Goal: Ask a question: Seek information or help from site administrators or community

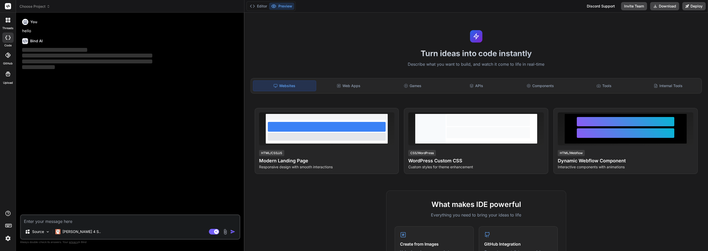
type textarea "x"
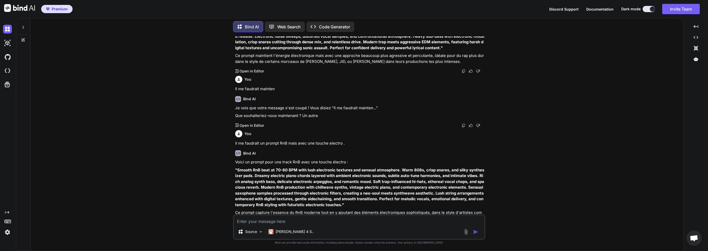
scroll to position [525, 0]
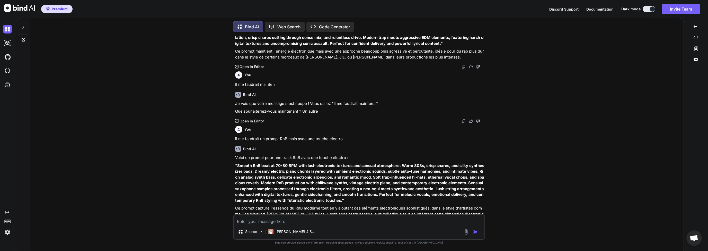
type textarea "x"
click at [217, 100] on div "You Bind AI Je ne peux pas analyser en détail ces paroles complètes car elles s…" at bounding box center [358, 143] width 649 height 214
click at [290, 220] on textarea at bounding box center [359, 219] width 251 height 9
type textarea "d"
type textarea "x"
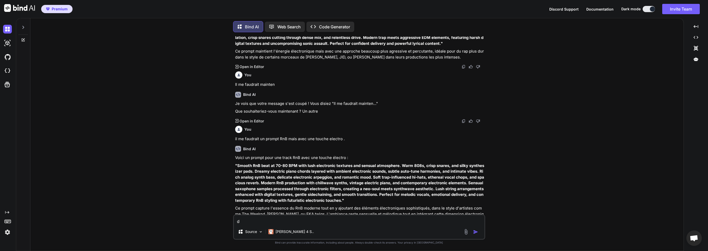
type textarea "de"
type textarea "x"
type textarea "d"
type textarea "x"
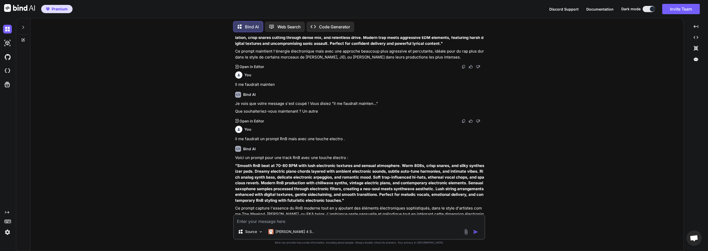
type textarea "D"
type textarea "x"
type textarea "DA"
type textarea "x"
type textarea "DAn"
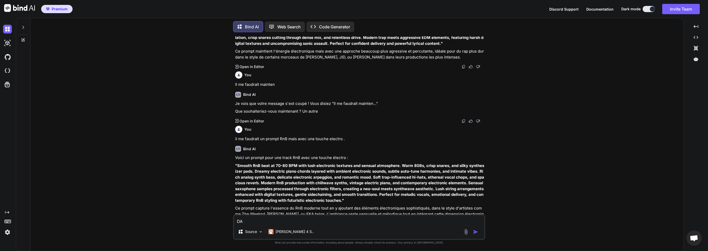
type textarea "x"
type textarea "DAns"
type textarea "x"
type textarea "DAns"
type textarea "x"
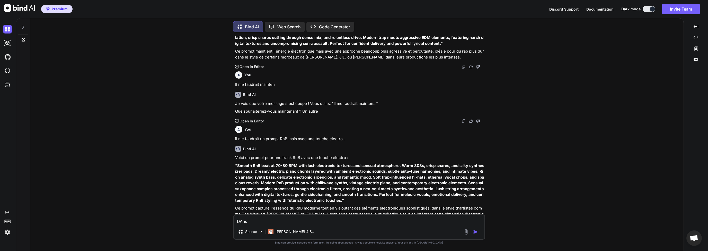
type textarea "DAns"
type textarea "x"
type textarea "DAn"
type textarea "x"
type textarea "DA"
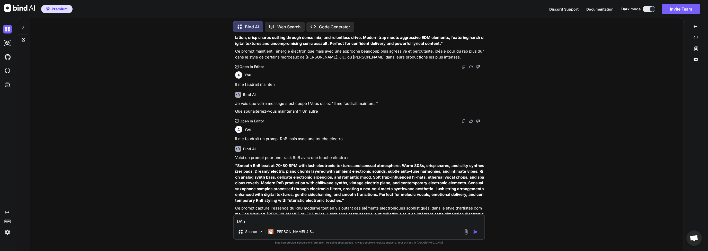
type textarea "x"
type textarea "D"
type textarea "x"
type textarea "Da"
type textarea "x"
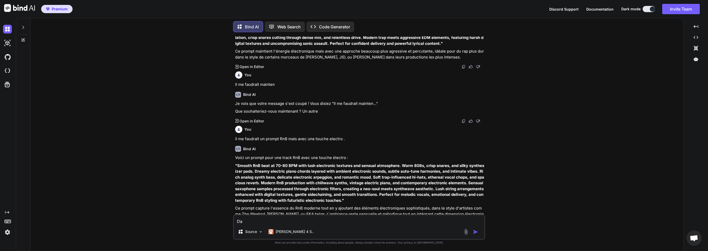
type textarea "Das"
type textarea "x"
type textarea "Da"
type textarea "x"
type textarea "[PERSON_NAME]"
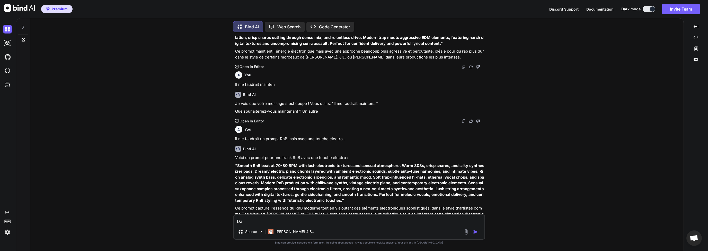
type textarea "x"
type textarea "Dans"
type textarea "x"
type textarea "Dans"
type textarea "x"
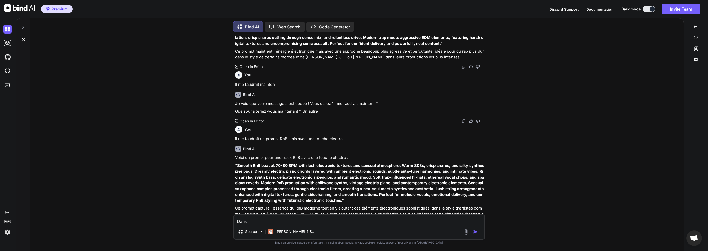
type textarea "Dans S"
type textarea "x"
type textarea "Dans SU"
type textarea "x"
type textarea "Dans SUN"
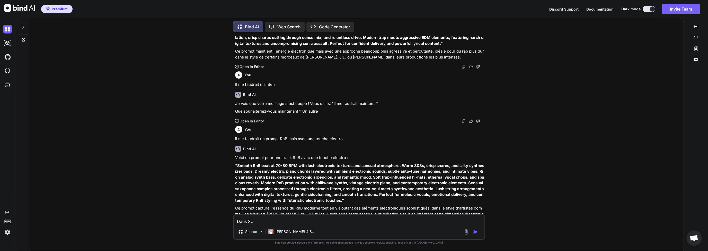
type textarea "x"
type textarea "Dans SUNO"
type textarea "x"
type textarea "Dans SUNO"
type textarea "x"
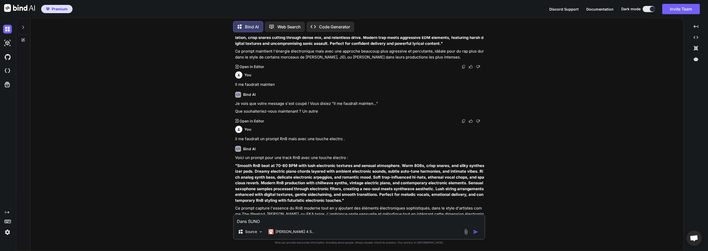
type textarea "Dans SUNO d"
type textarea "x"
type textarea "Dans SUNO de"
type textarea "x"
type textarea "Dans SUNO d"
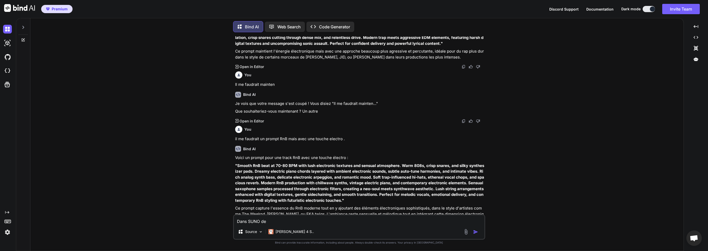
type textarea "x"
type textarea "Dans SUNO"
type textarea "x"
type textarea "Dans SUNO"
type textarea "x"
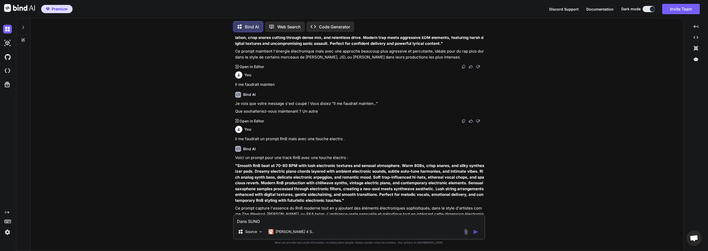
type textarea "Dans SUNO"
type textarea "x"
type textarea "Dans SUNO ,"
type textarea "x"
type textarea "Dans SUNO ,"
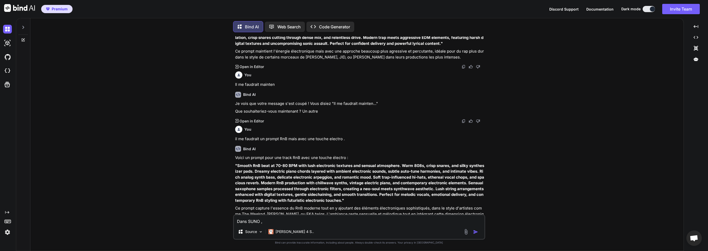
type textarea "x"
type textarea "Dans SUNO , j"
type textarea "x"
type textarea "Dans SUNO , j'"
type textarea "x"
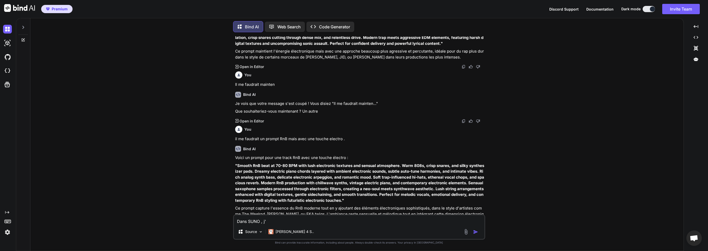
type textarea "Dans SUNO , j'a"
type textarea "x"
type textarea "Dans SUNO , j'ai"
type textarea "x"
type textarea "Dans SUNO , j'ai"
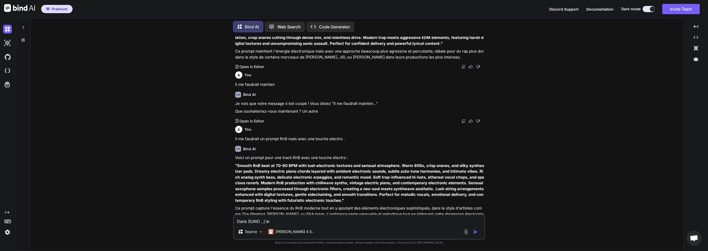
type textarea "x"
type textarea "Dans SUNO , j'ai u"
type textarea "x"
type textarea "Dans SUNO , j'ai un"
type textarea "x"
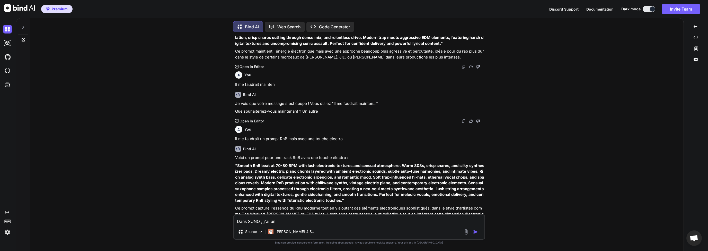
type textarea "Dans SUNO , j'ai une"
type textarea "x"
type textarea "Dans SUNO , j'ai une"
type textarea "x"
type textarea "Dans SUNO , j'ai une e"
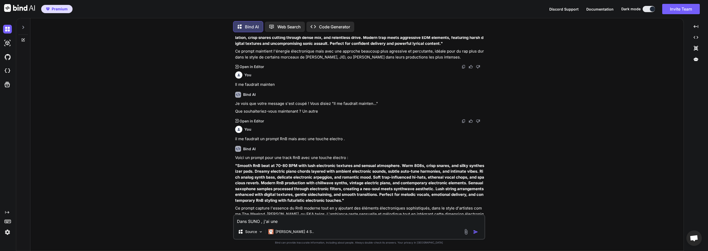
type textarea "x"
type textarea "Dans SUNO , j'ai une er"
type textarea "x"
type textarea "Dans SUNO , j'ai une err"
type textarea "x"
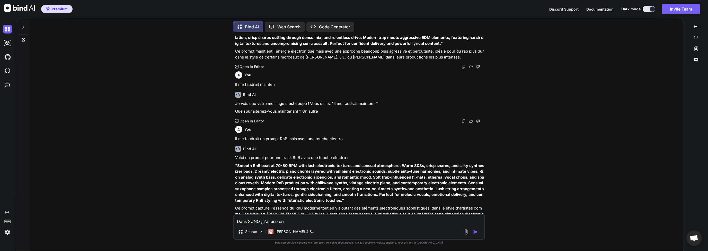
type textarea "Dans SUNO , j'ai une erre"
type textarea "x"
type textarea "Dans SUNO , j'ai une erreu"
type textarea "x"
type textarea "Dans SUNO , j'ai une erreur"
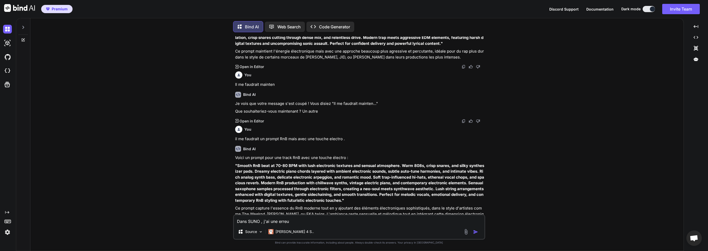
type textarea "x"
type textarea "Dans SUNO , j'ai une erreur"
type textarea "x"
type textarea "Dans SUNO , j'ai une erreur d"
type textarea "x"
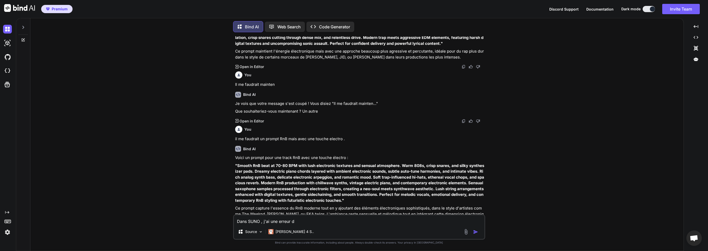
type textarea "Dans SUNO , j'ai une erreur de"
type textarea "x"
type textarea "Dans SUNO , j'ai une erreur d"
type textarea "x"
type textarea "Dans SUNO , j'ai une erreur"
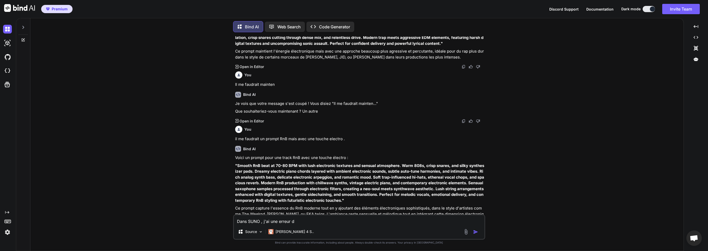
type textarea "x"
type textarea "Dans SUNO , j'ai une erreur d"
type textarea "x"
type textarea "Dans SUNO , j'ai une erreur de"
type textarea "x"
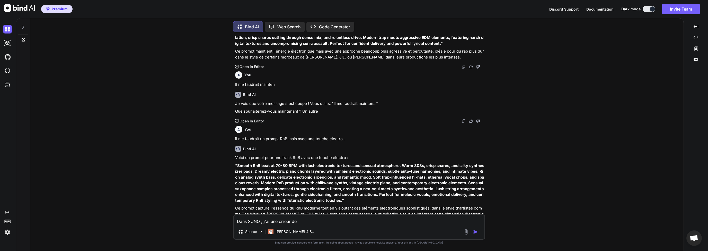
type textarea "Dans SUNO , j'ai une erreur d"
type textarea "x"
type textarea "Dans SUNO , j'ai une erreur"
type textarea "x"
type textarea "Dans SUNO , j'ai une erreur"
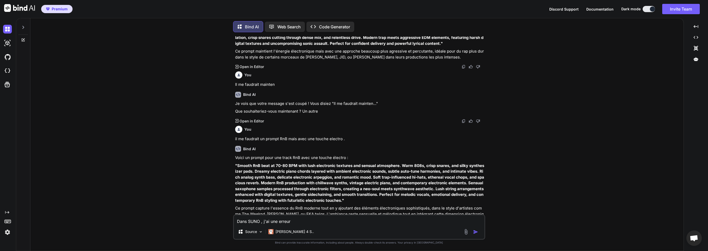
type textarea "x"
type textarea "Dans SUNO , j'ai une erreu"
type textarea "x"
type textarea "Dans SUNO , j'ai une erre"
type textarea "x"
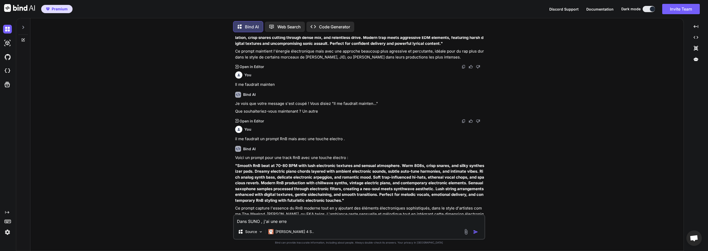
type textarea "Dans SUNO , j'ai une err"
type textarea "x"
type textarea "Dans SUNO , j'ai une er"
type textarea "x"
type textarea "Dans SUNO , j'ai une e"
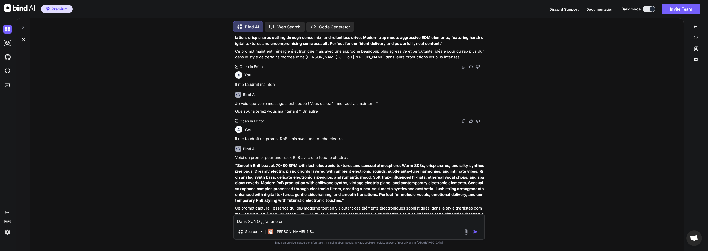
type textarea "x"
type textarea "Dans SUNO , j'ai une"
type textarea "x"
type textarea "Dans SUNO , j'ai une"
type textarea "x"
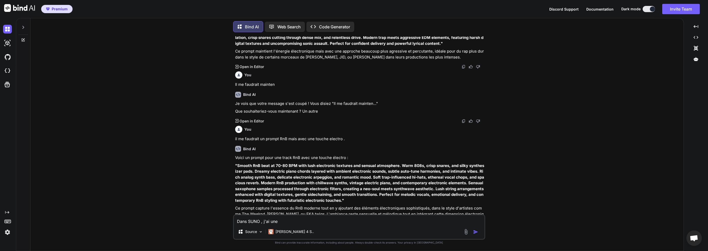
type textarea "Dans SUNO , j'ai un"
type textarea "x"
type textarea "Dans SUNO , j'ai u"
type textarea "x"
type textarea "Dans SUNO , j'ai"
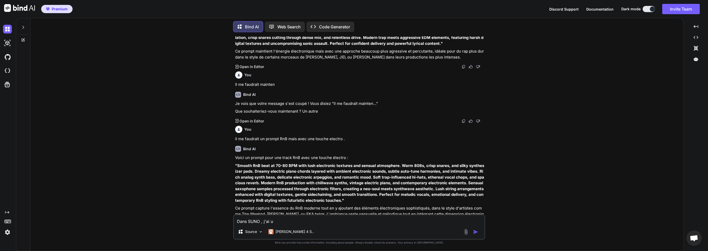
type textarea "x"
type textarea "Dans SUNO , j'ai l"
type textarea "x"
type textarea "Dans SUNO , j'ai l'"
type textarea "x"
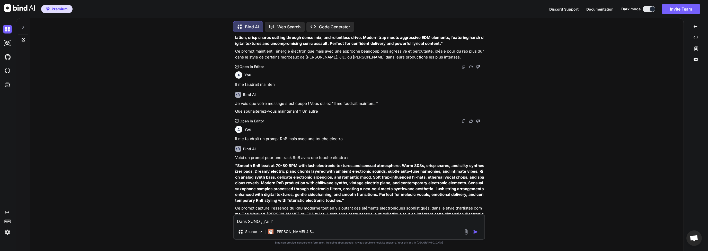
type textarea "Dans SUNO , j'ai l'e"
type textarea "x"
type textarea "Dans SUNO , j'ai l'er"
type textarea "x"
type textarea "Dans SUNO , j'ai l'err"
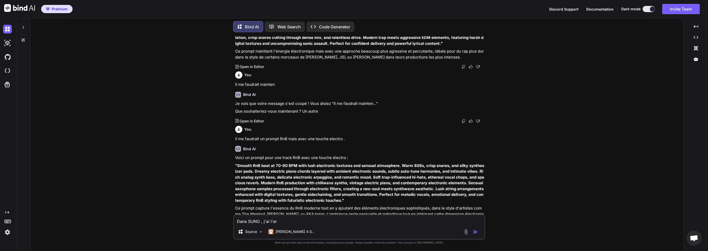
type textarea "x"
type textarea "Dans SUNO , j'ai l'erre"
type textarea "x"
type textarea "Dans SUNO , j'ai l'erreu"
type textarea "x"
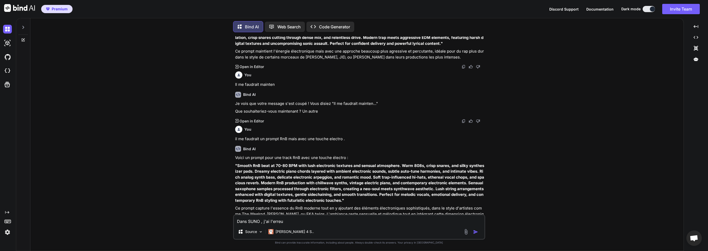
type textarea "Dans SUNO , j'ai l'erreur"
type textarea "x"
type textarea "Dans SUNO , j'ai l'erreur"
type textarea "x"
type textarea "Dans SUNO , j'ai l'erreur s"
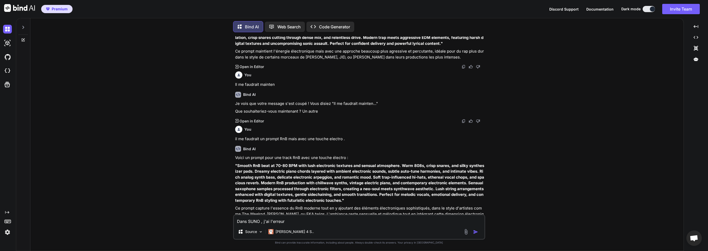
type textarea "x"
type textarea "Dans SUNO , j'ai l'erreur su"
type textarea "x"
type textarea "Dans SUNO , j'ai l'erreur sui"
type textarea "x"
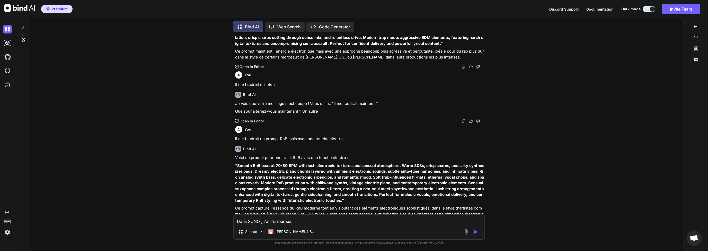
type textarea "Dans SUNO , j'ai l'erreur suiv"
type textarea "x"
type textarea "Dans SUNO , j'ai l'erreur suiva"
type textarea "x"
type textarea "Dans SUNO , j'ai l'erreur suivan"
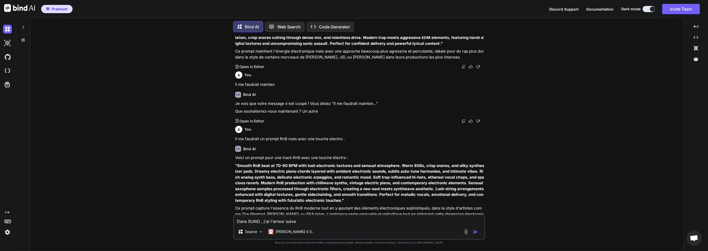
type textarea "x"
type textarea "Dans SUNO , j'ai l'erreur suivant"
type textarea "x"
type textarea "Dans SUNO , j'ai l'erreur suivante"
type textarea "x"
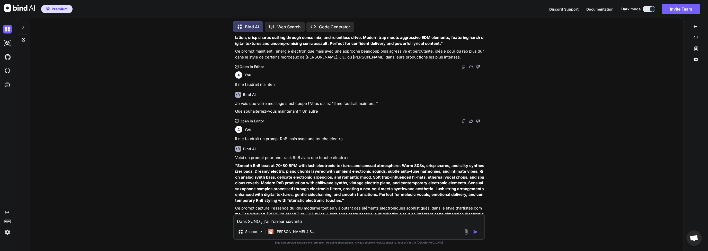
type textarea "Dans SUNO , j'ai l'erreur suivante:"
type textarea "x"
type textarea "Dans SUNO , j'ai l'erreur suivante:"
type textarea "x"
paste textarea "Error recreating clip No focused clip"
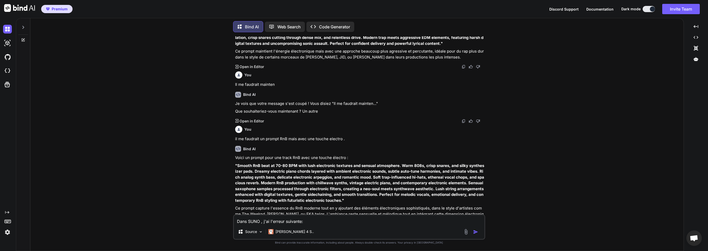
type textarea "Dans SUNO , j'ai l'erreur suivante: Error recreating clip No focused clip"
type textarea "x"
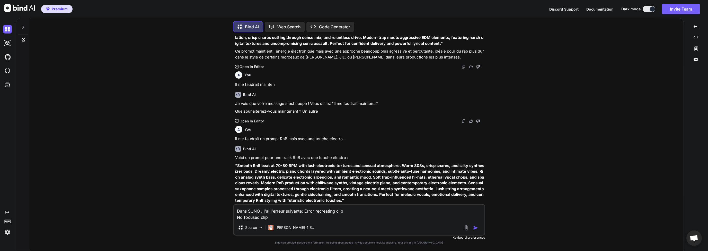
type textarea "Dans SUNO , j'ai l'erreur suivante: Error recreating clip No focused clip"
type textarea "x"
type textarea "Dans SUNO , j'ai l'erreur suivante: Error recreating clip No focused clip d"
type textarea "x"
type textarea "Dans SUNO , j'ai l'erreur suivante: Error recreating clip No focused clip de"
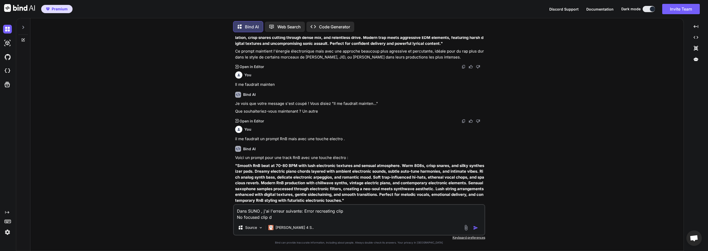
type textarea "x"
type textarea "Dans SUNO , j'ai l'erreur suivante: Error recreating clip No focused clip d"
type textarea "x"
type textarea "Dans SUNO , j'ai l'erreur suivante: Error recreating clip No focused clip"
type textarea "x"
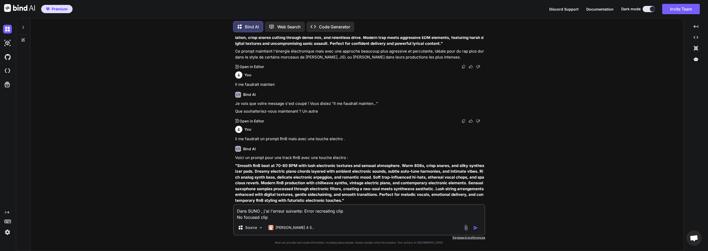
type textarea "Dans SUNO , j'ai l'erreur suivante: Error recreating clip No focused clip"
click at [474, 229] on img "button" at bounding box center [475, 227] width 5 height 5
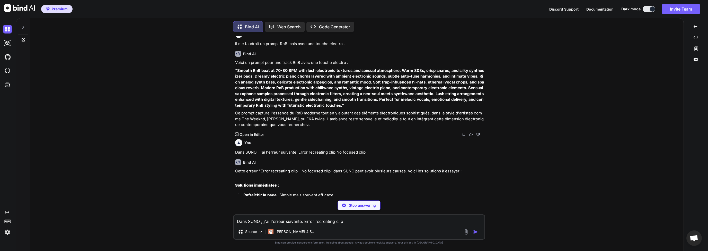
scroll to position [654, 0]
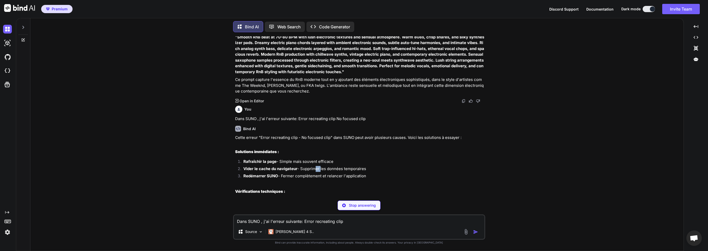
drag, startPoint x: 314, startPoint y: 152, endPoint x: 366, endPoint y: 152, distance: 51.5
click at [339, 166] on li "Vider le cache du navigateur - Supprimer les données temporaires" at bounding box center [361, 169] width 245 height 7
click at [368, 166] on li "Vider le cache du navigateur - Supprimer les données temporaires" at bounding box center [361, 169] width 245 height 7
type textarea "x"
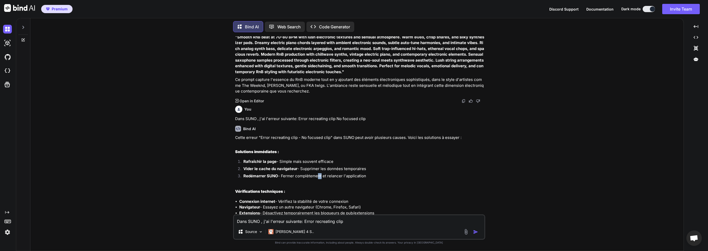
drag, startPoint x: 318, startPoint y: 156, endPoint x: 360, endPoint y: 157, distance: 42.0
click at [352, 173] on li "Redémarrer SUNO - Fermer complètement et relancer l'application" at bounding box center [361, 176] width 245 height 7
click at [366, 173] on li "Redémarrer SUNO - Fermer complètement et relancer l'application" at bounding box center [361, 176] width 245 height 7
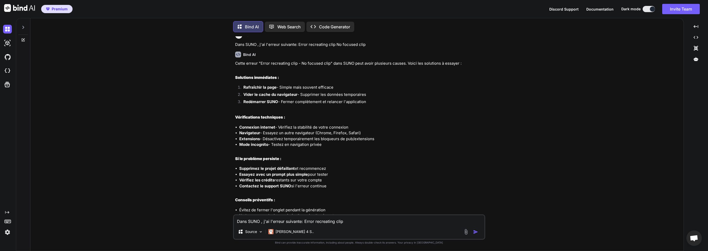
scroll to position [737, 0]
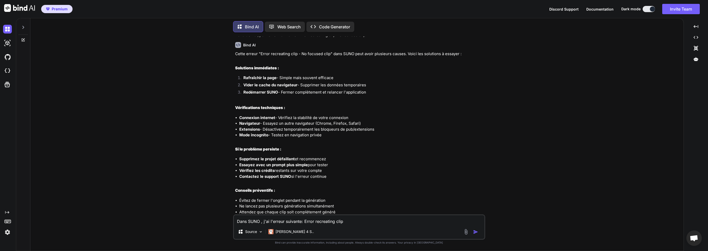
click at [268, 222] on textarea "Dans SUNO , j'ai l'erreur suivante: Error recreating clip No focused clip" at bounding box center [359, 219] width 251 height 9
type textarea "q"
type textarea "x"
type textarea "qU"
type textarea "x"
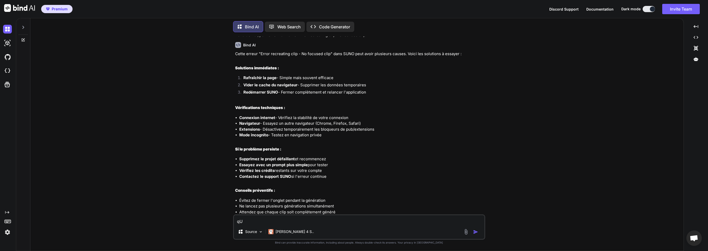
type textarea "qUE"
type textarea "x"
type textarea "qUEL"
type textarea "x"
type textarea "qUE"
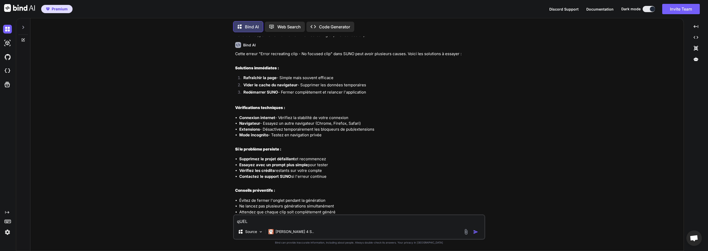
type textarea "x"
type textarea "qU"
type textarea "x"
type textarea "q"
click at [476, 229] on img "button" at bounding box center [475, 231] width 5 height 5
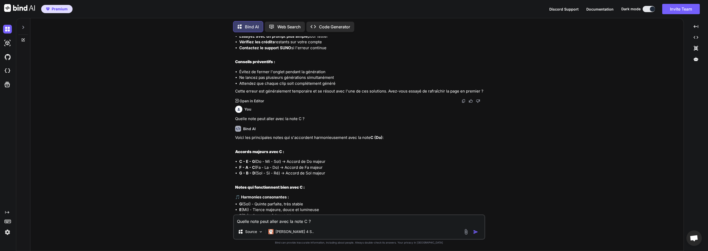
scroll to position [915, 0]
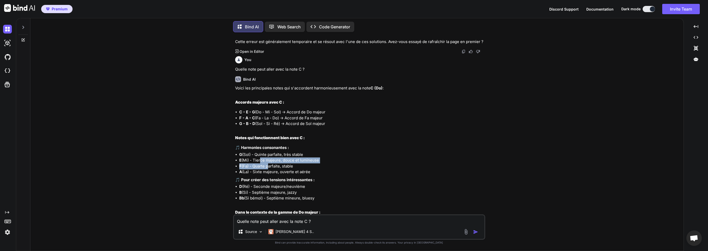
drag, startPoint x: 260, startPoint y: 145, endPoint x: 272, endPoint y: 147, distance: 11.7
click at [271, 152] on ul "G (Sol) - Quinte parfaite, très stable E (Mi) - Tierce majeure, douce et lumine…" at bounding box center [359, 163] width 249 height 23
click at [277, 163] on li "F (Fa) - Quarte parfaite, stable" at bounding box center [361, 166] width 245 height 6
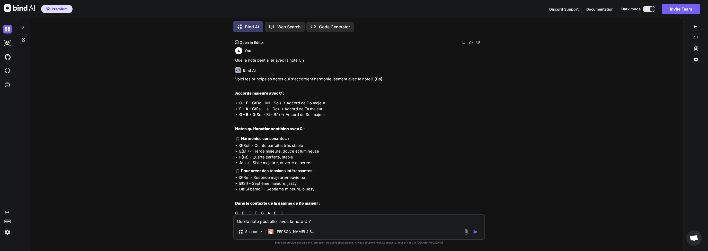
scroll to position [933, 0]
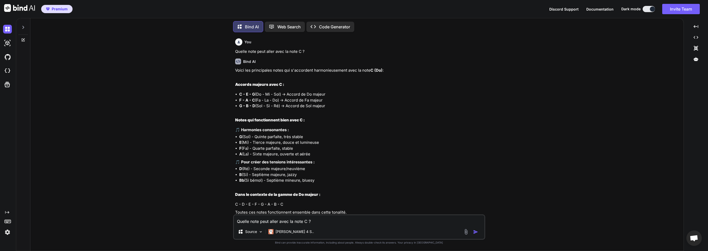
click at [291, 172] on li "B (Si) - Septième majeure, jazzy" at bounding box center [361, 175] width 245 height 6
click at [288, 222] on textarea "Quelle note peut aller avec la note C ?" at bounding box center [359, 219] width 251 height 9
click at [461, 222] on textarea "Génère moi un prompte pour demander un drop avec la voix d'un homme avec une vo…" at bounding box center [359, 219] width 251 height 9
click at [276, 219] on textarea "Génère moi un prompte pour demander un drop avec la voix d'un homme avec une vo…" at bounding box center [359, 216] width 251 height 15
paste textarea "electronic dance music"
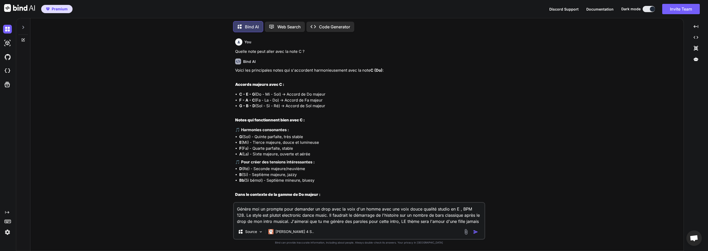
click at [476, 232] on img "button" at bounding box center [475, 231] width 5 height 5
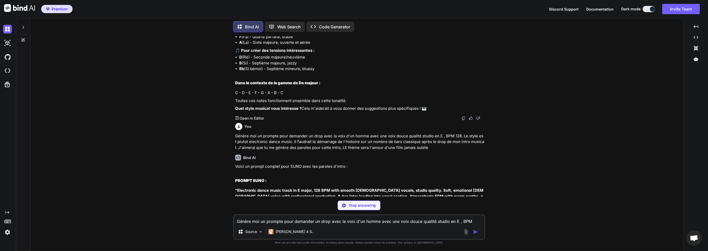
scroll to position [1094, 0]
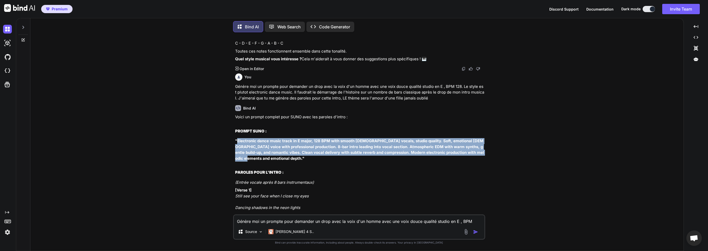
drag, startPoint x: 237, startPoint y: 123, endPoint x: 462, endPoint y: 132, distance: 225.7
click at [476, 138] on strong ""Electronic dance music track in E major, 128 BPM with smooth [DEMOGRAPHIC_DATA…" at bounding box center [359, 149] width 249 height 22
copy strong "Electronic dance music track in E major, 128 BPM with smooth [DEMOGRAPHIC_DATA]…"
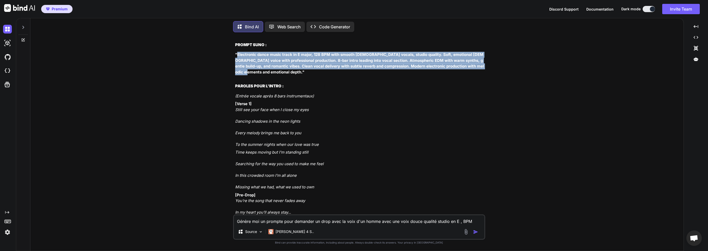
scroll to position [1178, 0]
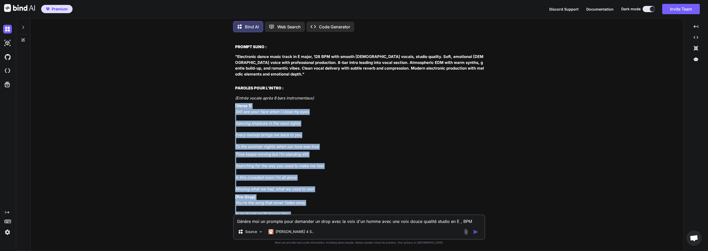
drag, startPoint x: 235, startPoint y: 83, endPoint x: 300, endPoint y: 195, distance: 129.4
click at [300, 195] on div "Voici un prompt complet pour SUNO avec les paroles d'intro : PROMPT SUNO : "Ele…" at bounding box center [359, 154] width 249 height 248
copy div "[Verse 1] Still see your face when I close my eyes Dancing shadows in the neon …"
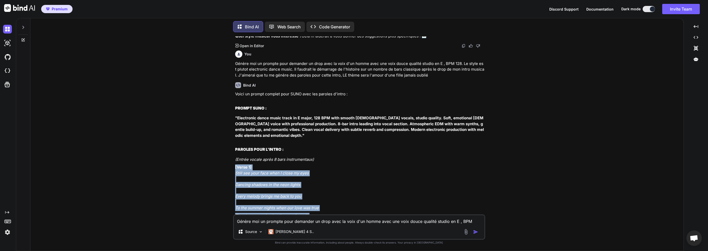
scroll to position [1104, 0]
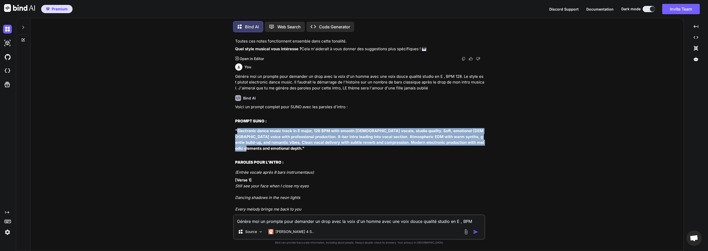
drag, startPoint x: 237, startPoint y: 112, endPoint x: 475, endPoint y: 126, distance: 239.0
click at [475, 128] on strong ""Electronic dance music track in E major, 128 BPM with smooth [DEMOGRAPHIC_DATA…" at bounding box center [359, 139] width 249 height 22
copy strong "Electronic dance music track in E major, 128 BPM with smooth [DEMOGRAPHIC_DATA]…"
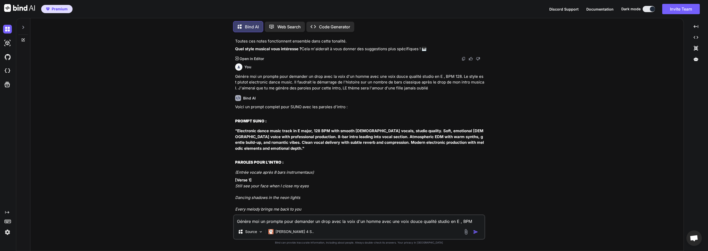
click at [272, 219] on textarea "Génère moi un prompte pour demander un drop avec la voix d'un homme avec une vo…" at bounding box center [359, 219] width 251 height 9
click at [477, 232] on img "button" at bounding box center [475, 231] width 5 height 5
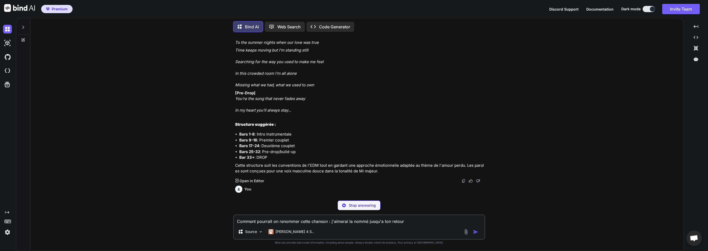
scroll to position [1331, 0]
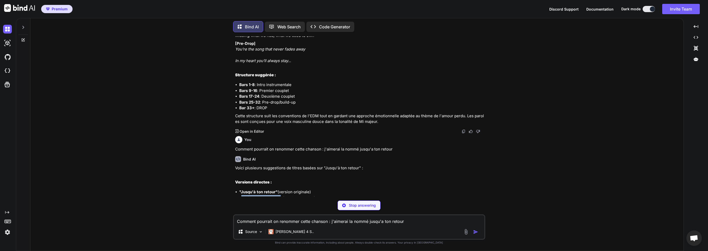
drag, startPoint x: 243, startPoint y: 174, endPoint x: 280, endPoint y: 174, distance: 37.6
click at [280, 195] on strong ""Until You Come Back"" at bounding box center [261, 197] width 44 height 5
copy strong "Until You Come Back"
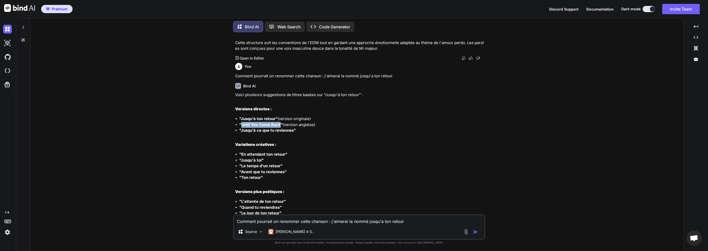
scroll to position [1455, 0]
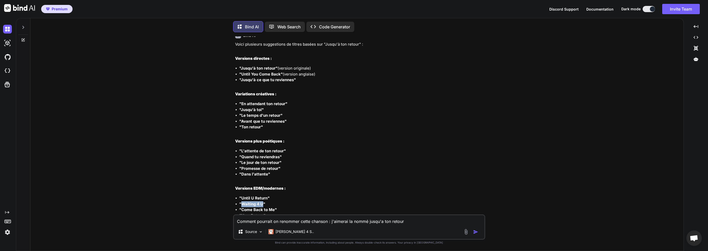
drag, startPoint x: 242, startPoint y: 181, endPoint x: 262, endPoint y: 182, distance: 19.6
click at [262, 201] on strong ""Waiting 4 U"" at bounding box center [252, 203] width 26 height 5
copy strong "Waiting 4 U"
